Goal: Obtain resource: Obtain resource

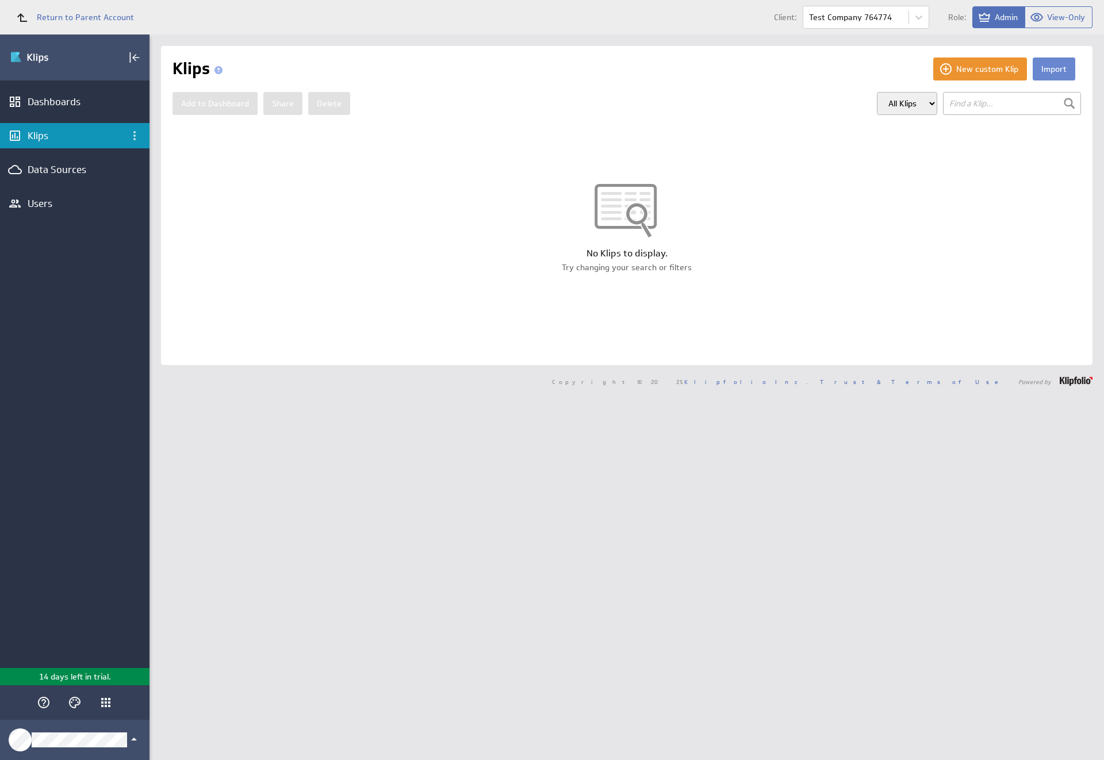
click at [1045, 69] on button "Import" at bounding box center [1054, 69] width 43 height 23
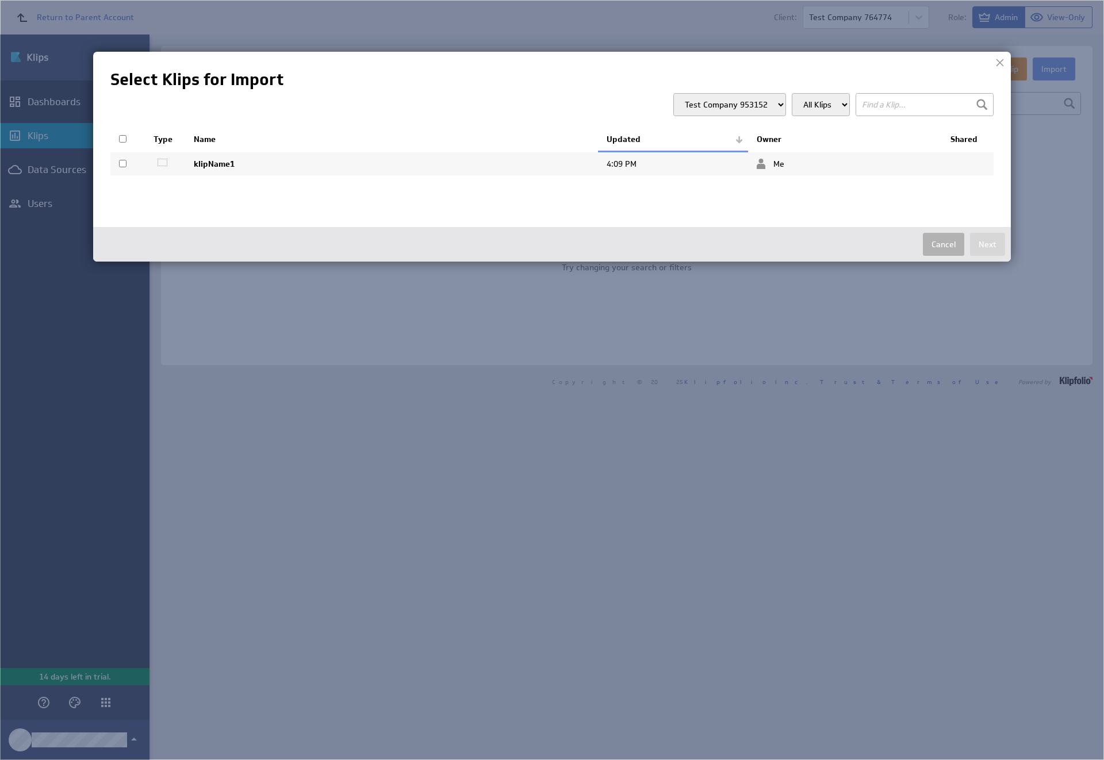
click at [123, 163] on input "checkbox" at bounding box center [122, 163] width 7 height 7
checkbox input "true"
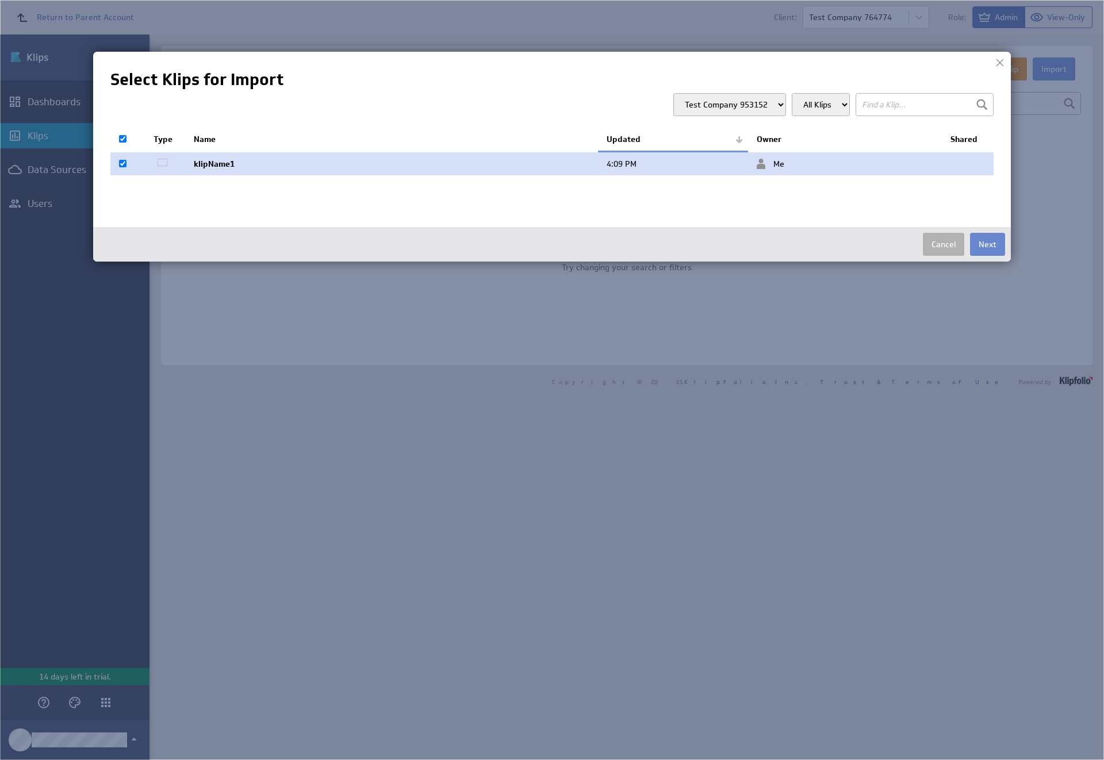
click at [988, 244] on button "Next" at bounding box center [987, 244] width 35 height 23
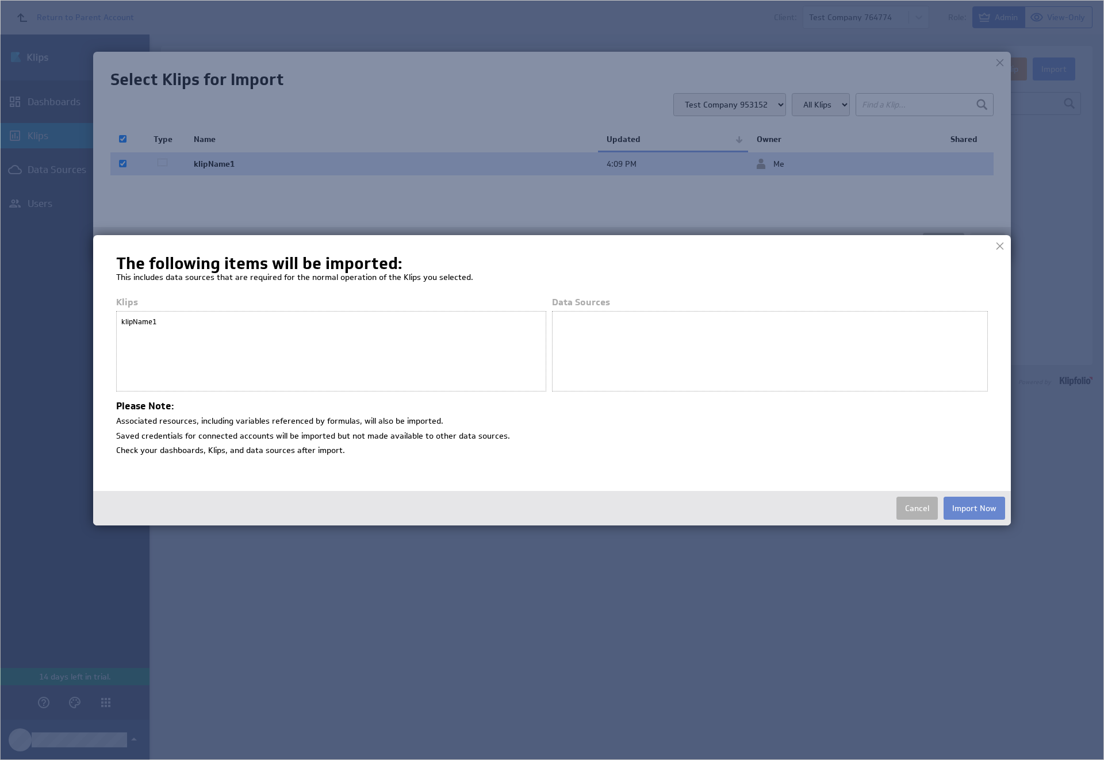
click at [974, 508] on button "Import Now" at bounding box center [975, 508] width 62 height 23
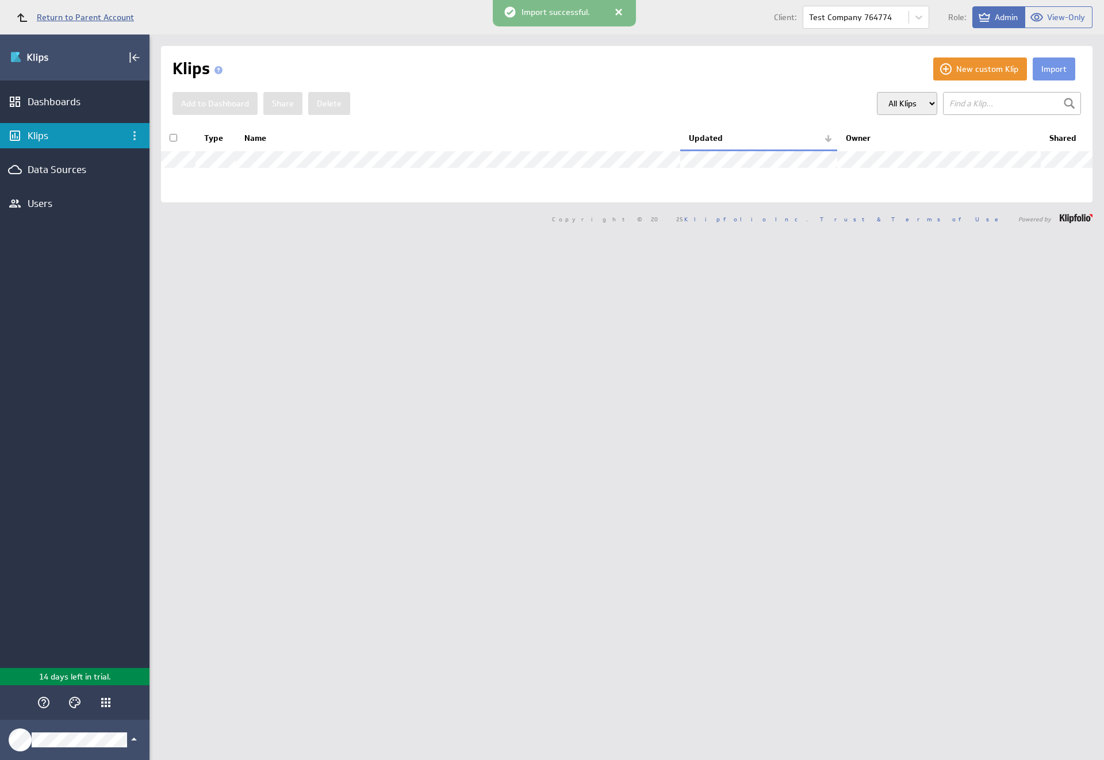
click at [70, 17] on span "Return to Parent Account" at bounding box center [85, 17] width 97 height 8
